Goal: Information Seeking & Learning: Learn about a topic

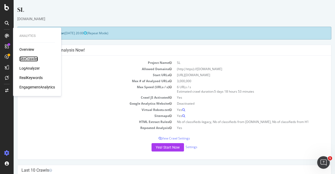
click at [28, 59] on div "SiteCrawler" at bounding box center [28, 58] width 19 height 5
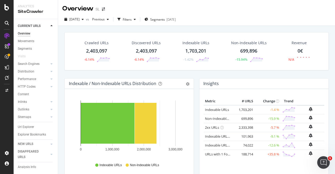
click at [197, 76] on div "Crawled URLs 2,403,097 -6.14% Discovered URLs 2,403,097 -6.14% Indexable URLs 1…" at bounding box center [197, 55] width 270 height 46
click at [195, 72] on div "Crawled URLs 2,403,097 -6.14% Discovered URLs 2,403,097 -6.14% Indexable URLs 1…" at bounding box center [197, 55] width 270 height 46
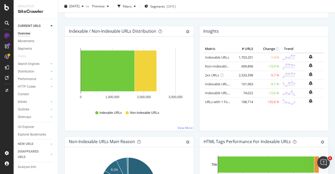
scroll to position [52, 0]
click at [215, 121] on div "Metric # URLS Change Trend Indexable URLs 1,703,201 -1.4 % Non-Indexable URLs 6…" at bounding box center [264, 86] width 121 height 82
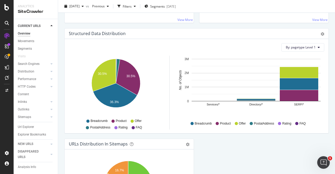
scroll to position [584, 0]
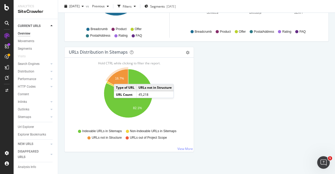
click at [119, 77] on text "16.7%" at bounding box center [119, 79] width 9 height 4
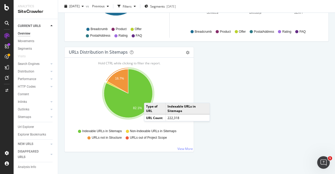
click at [177, 147] on link "View More" at bounding box center [184, 149] width 15 height 4
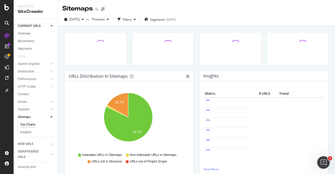
scroll to position [15, 0]
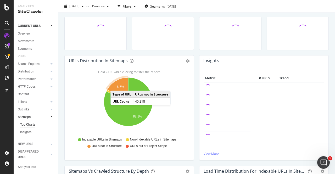
click at [116, 85] on text "16.7%" at bounding box center [119, 87] width 9 height 4
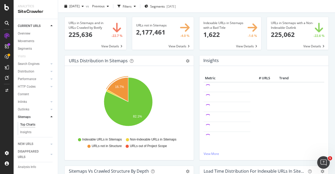
click at [185, 111] on icon "16.7% 82.1%" at bounding box center [128, 104] width 119 height 61
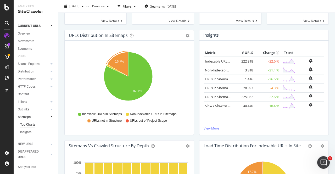
scroll to position [40, 0]
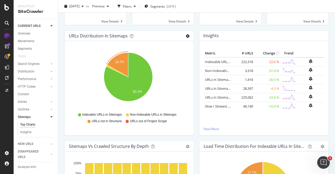
click at [186, 37] on icon "gear" at bounding box center [188, 36] width 4 height 4
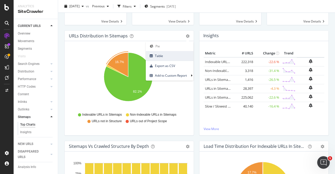
click at [182, 55] on span "Table" at bounding box center [170, 55] width 48 height 7
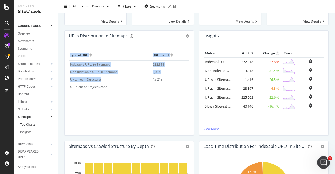
drag, startPoint x: 149, startPoint y: 80, endPoint x: 190, endPoint y: 82, distance: 40.6
click at [190, 82] on div "Hold CTRL while clicking to filter the report. Type of URL URL Count Indexable …" at bounding box center [129, 88] width 129 height 94
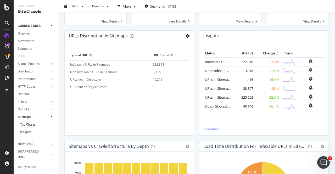
click at [186, 36] on icon "gear" at bounding box center [188, 36] width 4 height 4
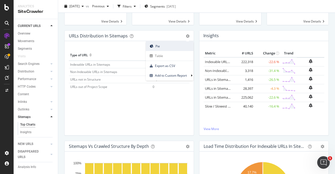
click at [154, 46] on span "Pie" at bounding box center [170, 46] width 48 height 7
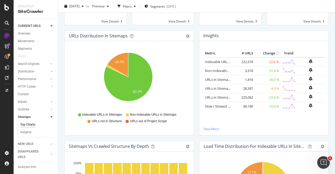
click at [165, 90] on icon "16.7% 82.1%" at bounding box center [128, 79] width 119 height 61
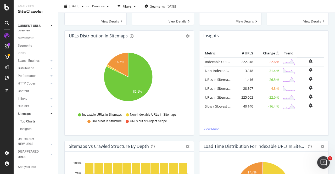
scroll to position [0, 0]
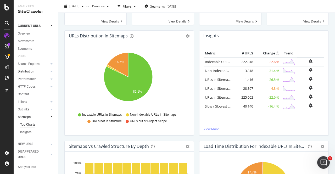
click at [24, 71] on div "Distribution" at bounding box center [26, 71] width 16 height 5
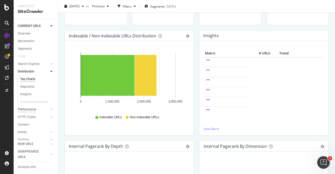
click at [24, 111] on div "Performance" at bounding box center [27, 109] width 18 height 5
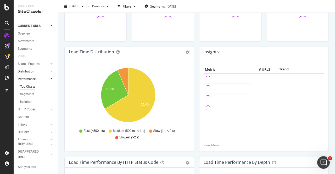
click at [28, 72] on div "Distribution" at bounding box center [26, 71] width 16 height 5
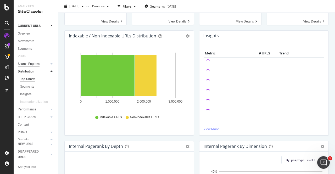
click at [27, 64] on div "Search Engines" at bounding box center [29, 63] width 22 height 5
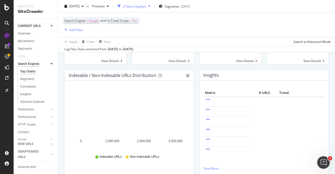
scroll to position [80, 0]
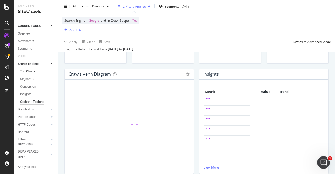
click at [28, 102] on div "Orphans Explorer" at bounding box center [32, 101] width 24 height 5
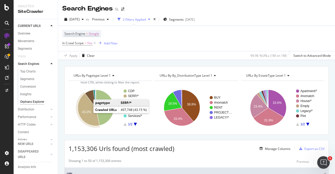
click at [86, 112] on text "43.2%" at bounding box center [86, 112] width 9 height 4
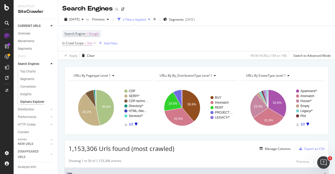
click at [136, 124] on icon "A chart." at bounding box center [136, 124] width 3 height 3
click at [126, 125] on icon "A chart." at bounding box center [125, 124] width 3 height 3
click at [21, 32] on div "Overview" at bounding box center [24, 33] width 13 height 5
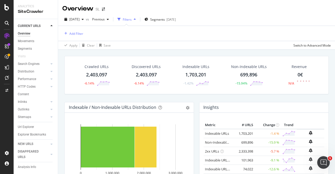
click at [132, 19] on div "Filters" at bounding box center [127, 19] width 9 height 4
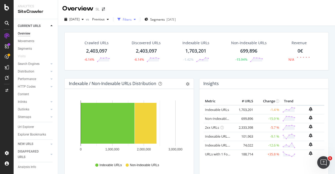
click at [132, 19] on div "Filters" at bounding box center [127, 19] width 9 height 4
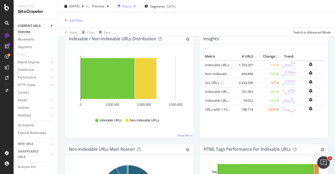
scroll to position [68, 0]
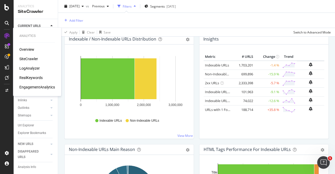
click at [32, 69] on div "LogAnalyzer" at bounding box center [29, 68] width 20 height 5
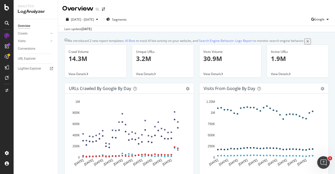
scroll to position [21, 0]
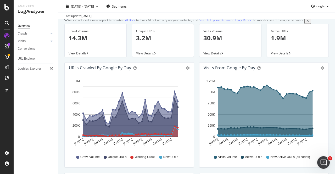
click at [190, 124] on div "Hold CTRL while clicking to filter the report. [DATE] [DATE] [DATE] [DATE] [DAT…" at bounding box center [129, 120] width 129 height 94
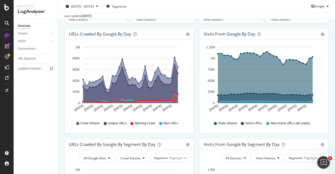
scroll to position [0, 0]
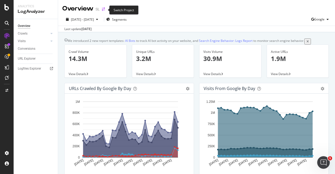
click at [103, 9] on icon "arrow-right-arrow-left" at bounding box center [103, 9] width 3 height 4
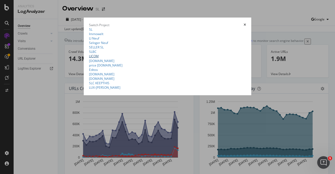
click at [89, 58] on link "LICOM" at bounding box center [94, 56] width 10 height 4
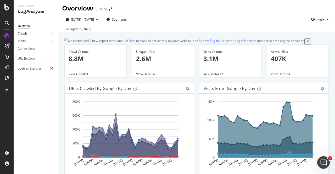
click at [21, 33] on div "Crawls" at bounding box center [23, 33] width 10 height 5
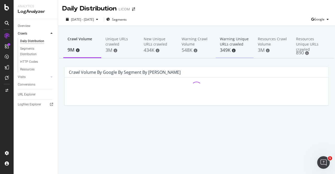
click at [222, 42] on div "Warning Unique URLs crawled" at bounding box center [235, 41] width 30 height 10
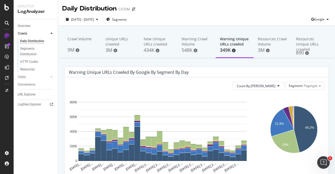
click at [225, 16] on div "[DATE] - [DATE] Segments Google" at bounding box center [196, 20] width 277 height 10
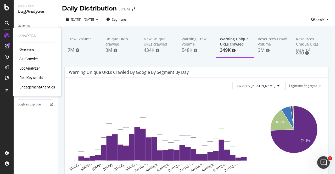
click at [31, 59] on div "SiteCrawler" at bounding box center [28, 58] width 19 height 5
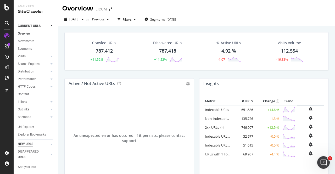
click at [29, 143] on div "NEW URLS" at bounding box center [25, 143] width 15 height 5
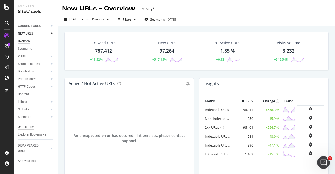
click at [20, 128] on div "Url Explorer" at bounding box center [26, 126] width 16 height 5
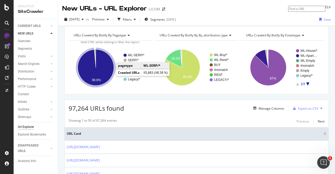
click at [108, 74] on icon "A chart." at bounding box center [96, 67] width 36 height 36
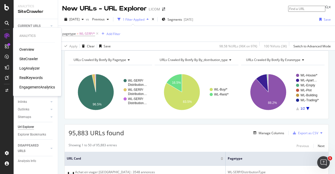
click at [32, 59] on div "SiteCrawler" at bounding box center [28, 58] width 19 height 5
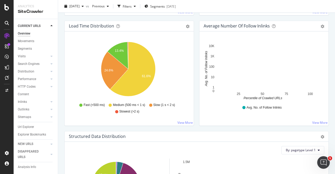
scroll to position [388, 0]
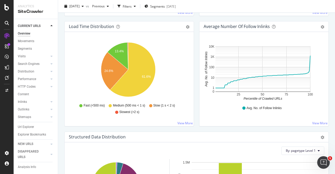
click at [199, 118] on div "Hold CTRL while clicking to filter the report. 25 50 75 100 0 1 10 100 1K 10K P…" at bounding box center [263, 79] width 129 height 94
